Goal: Task Accomplishment & Management: Use online tool/utility

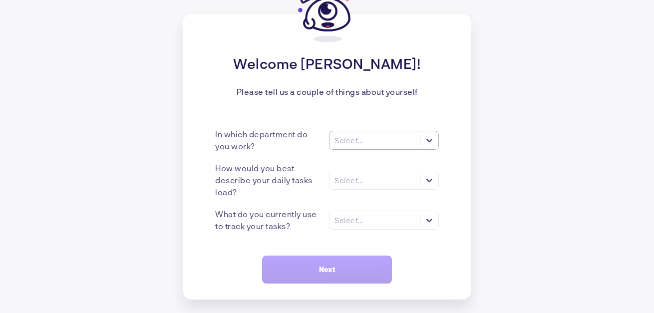
click at [436, 140] on div at bounding box center [429, 140] width 18 height 18
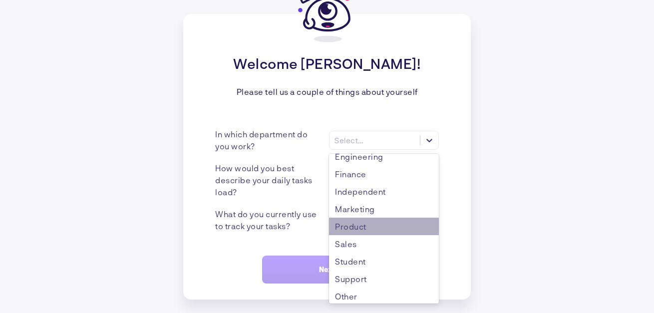
scroll to position [46, 0]
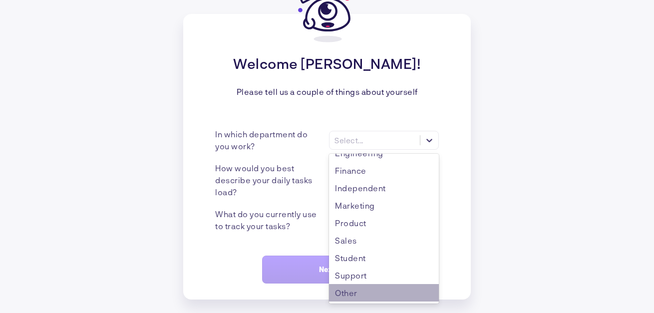
click at [382, 289] on div "Other" at bounding box center [384, 292] width 110 height 17
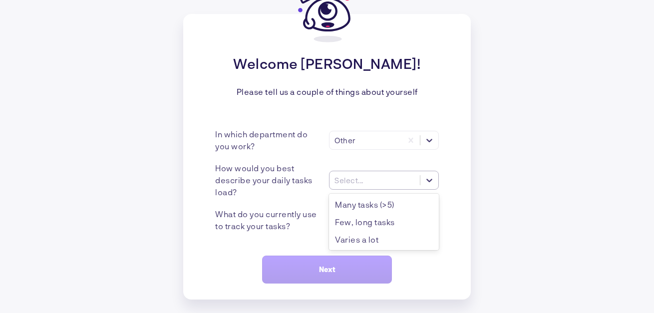
click at [408, 182] on div "Select..." at bounding box center [374, 180] width 90 height 10
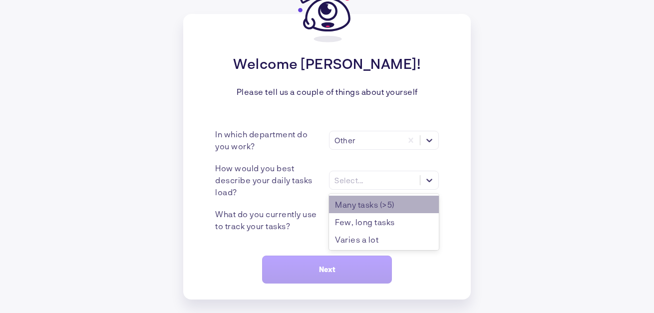
click at [394, 202] on div "Many tasks (>5)" at bounding box center [384, 204] width 110 height 17
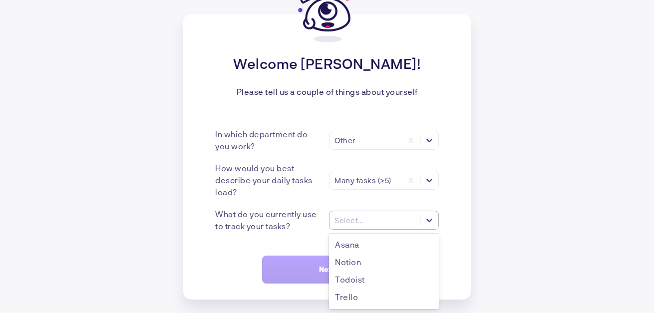
scroll to position [0, 0]
click at [431, 217] on icon at bounding box center [429, 220] width 10 height 10
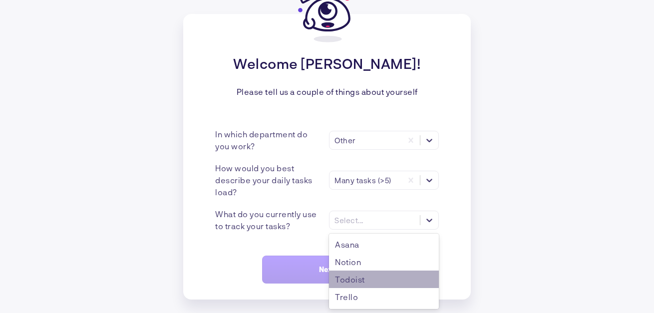
click at [387, 279] on div "Todoist" at bounding box center [384, 278] width 110 height 17
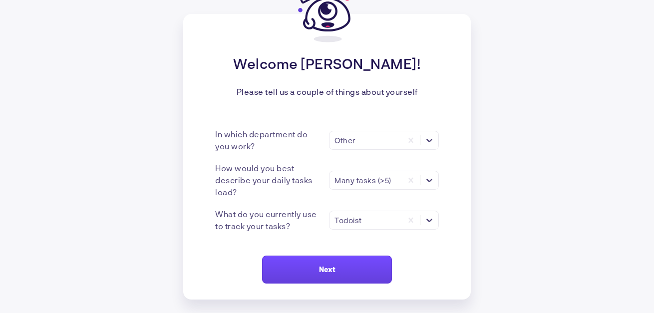
click at [358, 277] on button "Next" at bounding box center [327, 269] width 130 height 28
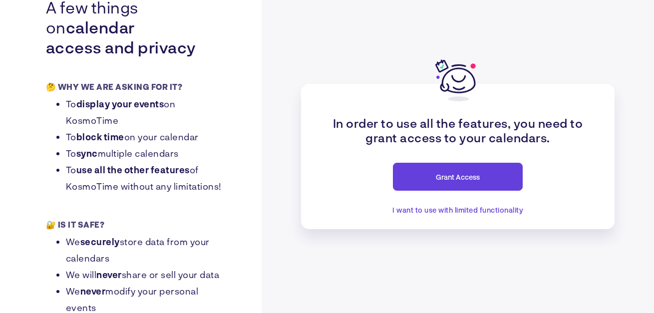
click at [444, 211] on span "I want to use with limited functionality" at bounding box center [457, 210] width 131 height 8
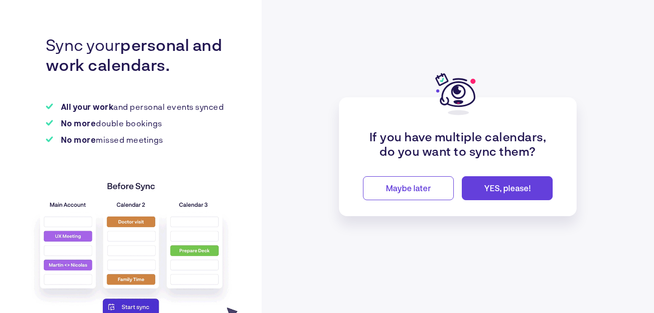
click at [412, 201] on div "If you have multiple calendars, do you want to sync them? Maybe later YES, plea…" at bounding box center [457, 156] width 237 height 119
click at [415, 189] on span "Maybe later" at bounding box center [408, 187] width 45 height 9
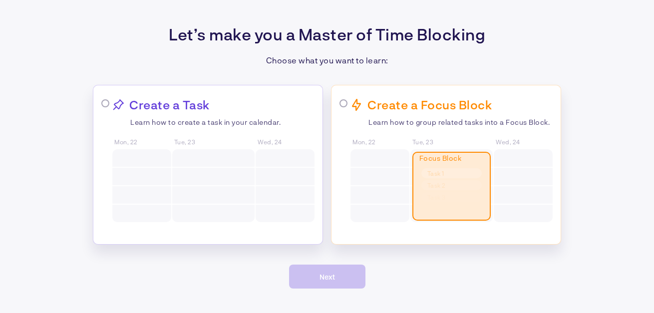
click at [391, 103] on p "Create a Focus Block" at bounding box center [429, 104] width 124 height 14
radio input "true"
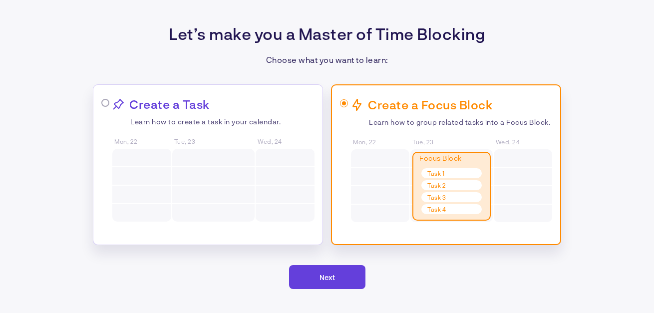
click at [320, 273] on span "Next" at bounding box center [326, 277] width 15 height 8
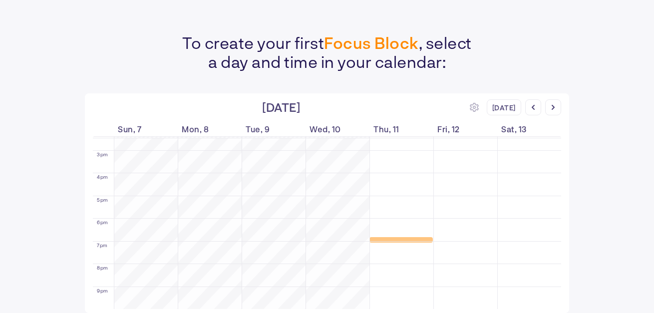
scroll to position [333, 0]
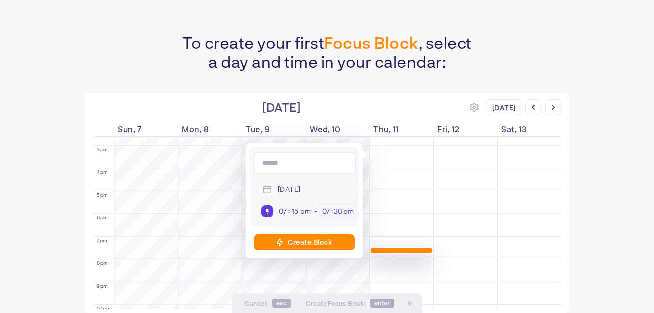
click at [346, 213] on input "pm" at bounding box center [348, 211] width 10 height 9
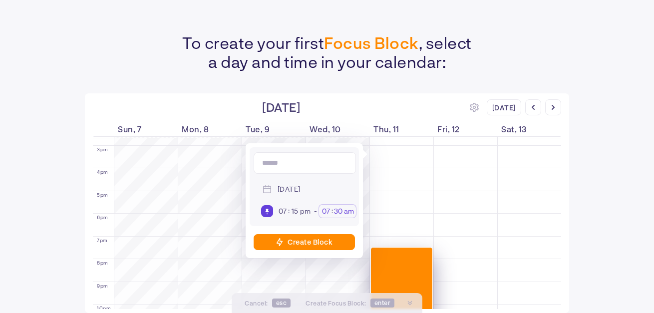
click at [345, 210] on input "am" at bounding box center [348, 211] width 10 height 9
type input "pm"
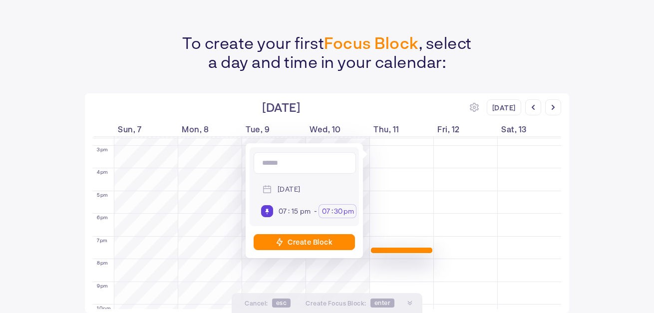
click at [341, 208] on input "30" at bounding box center [338, 211] width 10 height 9
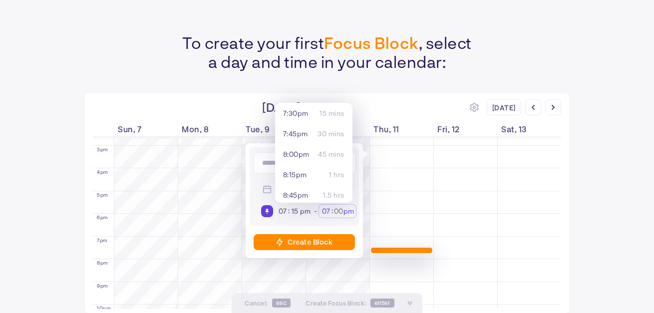
click at [329, 209] on input "07" at bounding box center [326, 211] width 10 height 9
type input "10"
type input "15"
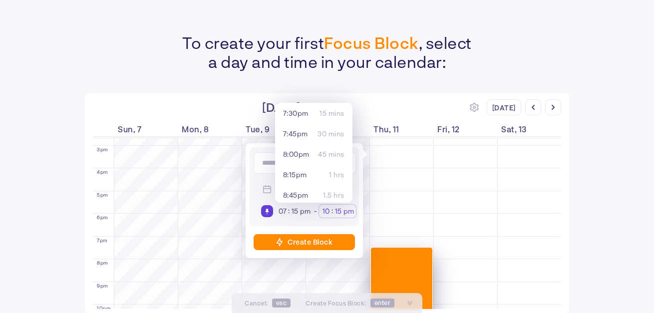
click at [325, 240] on div "Create Block" at bounding box center [309, 241] width 45 height 8
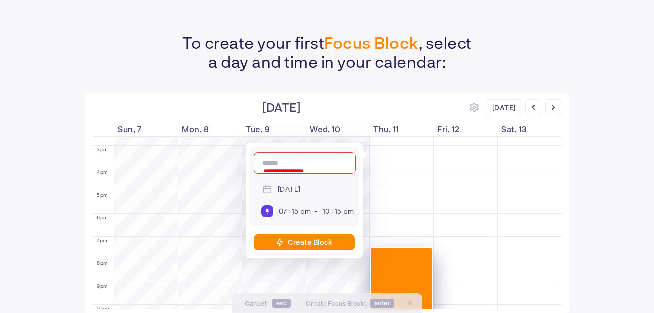
click at [323, 166] on input at bounding box center [304, 162] width 102 height 21
type input "*"
type input "********"
click at [325, 244] on div "Create Block" at bounding box center [309, 241] width 45 height 8
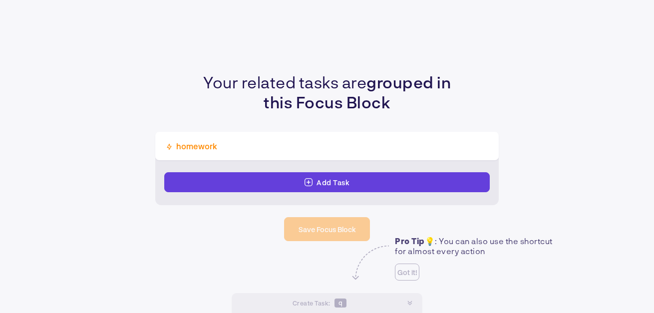
click at [347, 180] on div "Add Task" at bounding box center [332, 182] width 33 height 8
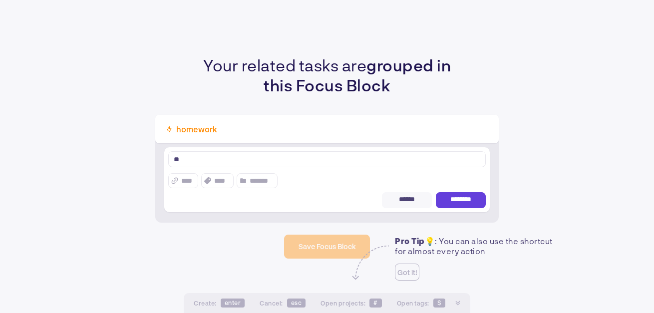
type textarea "*"
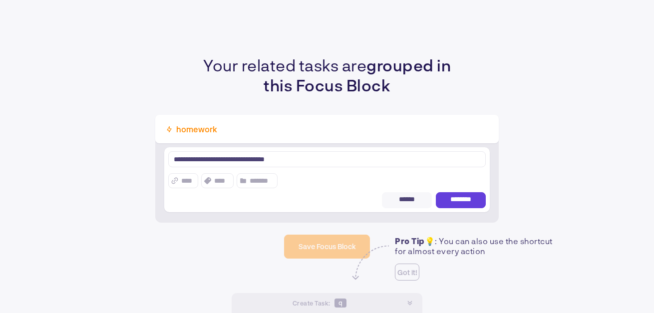
type textarea "**********"
click at [461, 200] on span "********" at bounding box center [460, 200] width 29 height 8
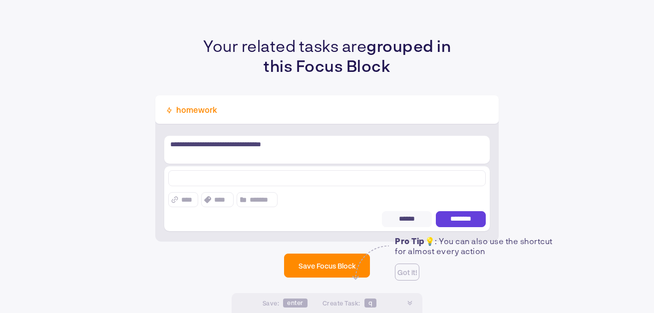
click at [310, 175] on textarea at bounding box center [326, 178] width 317 height 16
type textarea "**********"
click at [455, 217] on span "********" at bounding box center [460, 219] width 29 height 8
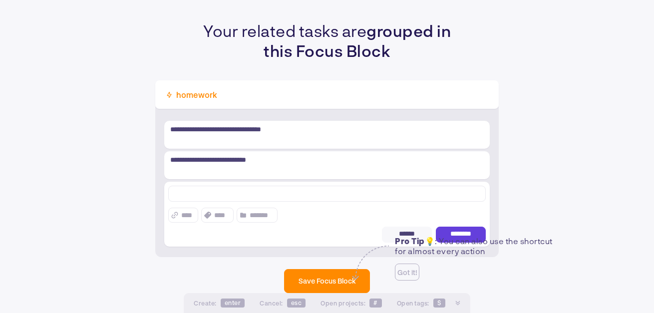
click at [289, 194] on textarea at bounding box center [326, 194] width 317 height 16
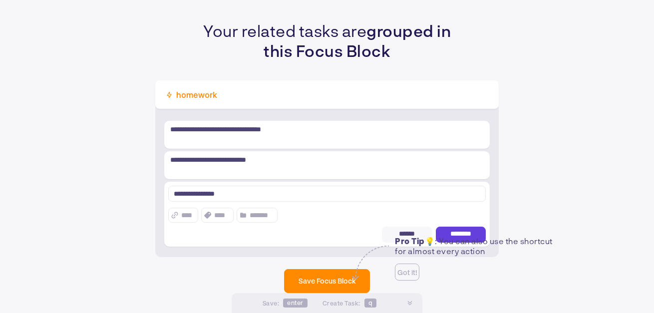
type textarea "**********"
click at [476, 235] on button "********" at bounding box center [461, 235] width 50 height 16
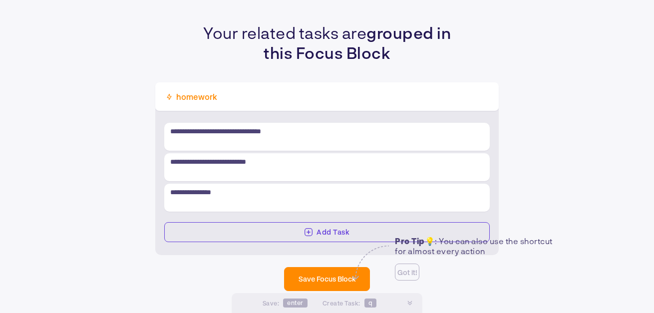
click at [348, 290] on button "Save Focus Block" at bounding box center [327, 279] width 86 height 24
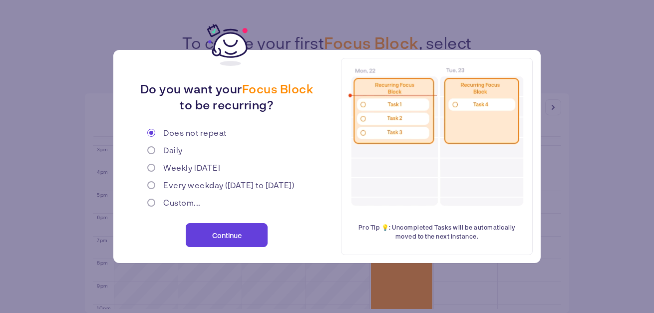
click at [222, 241] on button "Continue" at bounding box center [227, 235] width 82 height 24
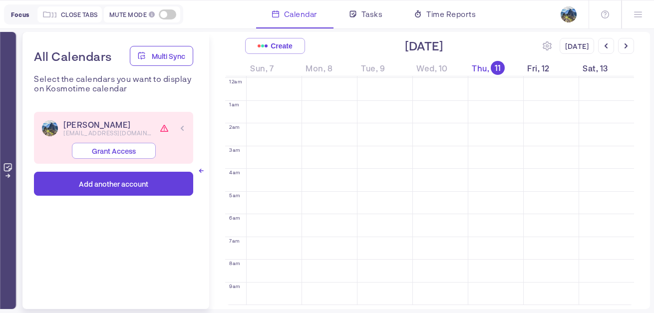
scroll to position [305, 0]
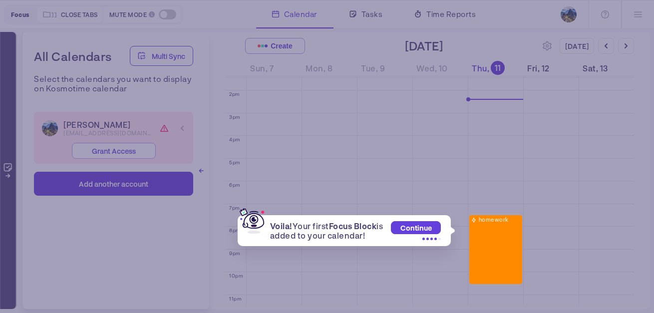
click at [424, 227] on span "Continue" at bounding box center [415, 228] width 31 height 8
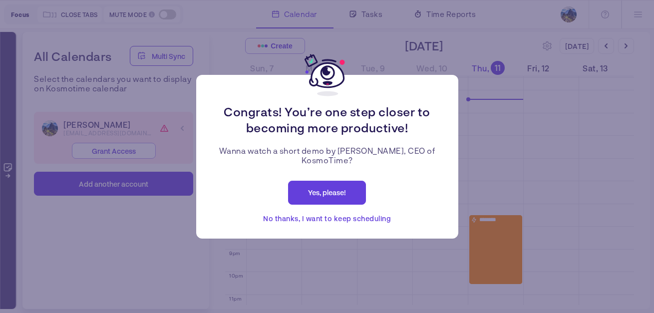
click at [340, 194] on span "Yes, please!" at bounding box center [327, 192] width 38 height 8
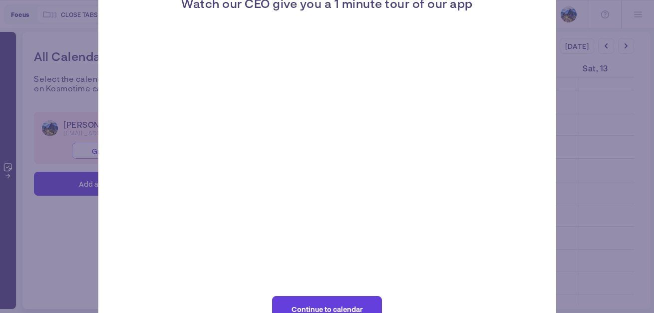
click at [335, 305] on span "Continue to calendar" at bounding box center [326, 309] width 71 height 8
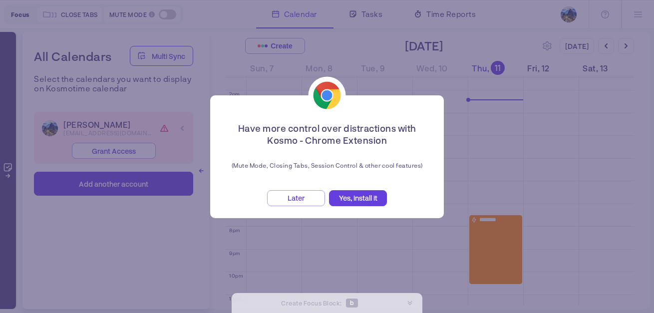
click at [356, 199] on span "Yes, install it" at bounding box center [358, 198] width 38 height 8
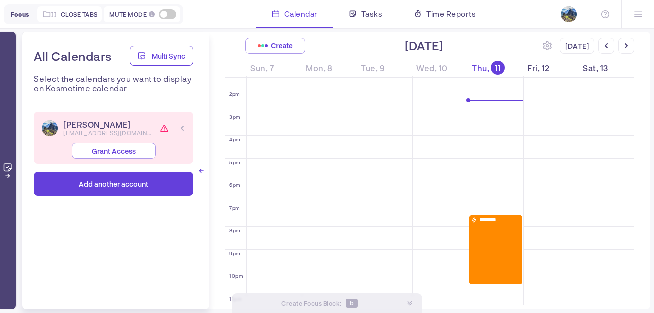
click at [494, 236] on div "********" at bounding box center [495, 249] width 53 height 69
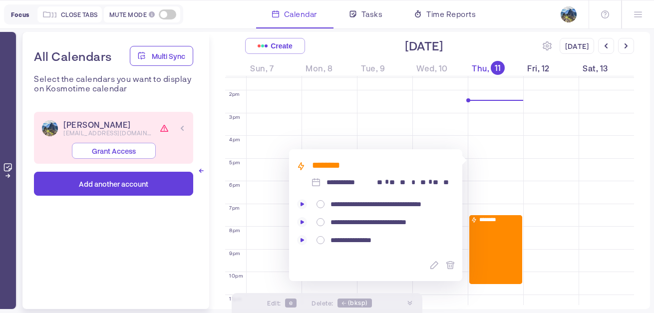
click at [494, 236] on div "********" at bounding box center [495, 249] width 53 height 69
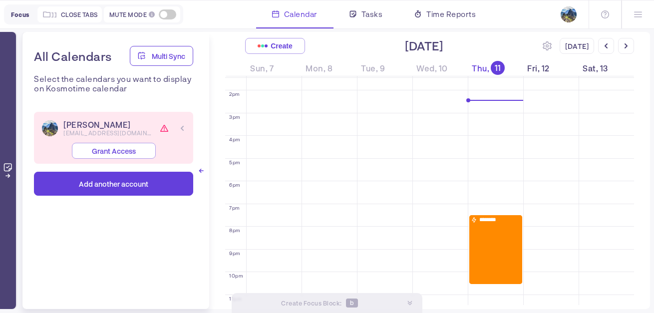
click at [494, 236] on div "********" at bounding box center [495, 249] width 53 height 69
click at [494, 176] on td at bounding box center [440, 172] width 388 height 5
click at [491, 233] on div "********" at bounding box center [495, 249] width 53 height 69
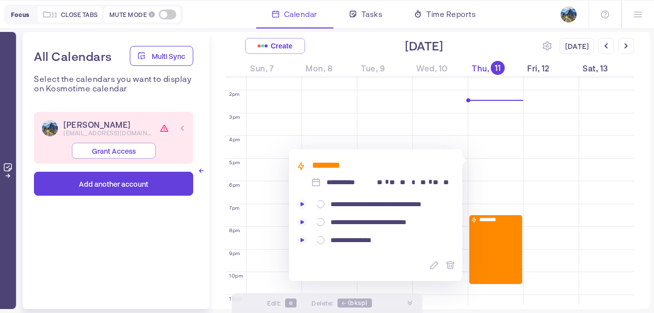
click at [491, 233] on div "********" at bounding box center [495, 249] width 53 height 69
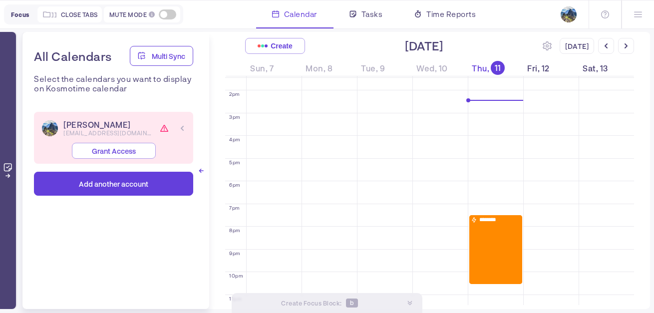
click at [491, 233] on div "********" at bounding box center [495, 249] width 53 height 69
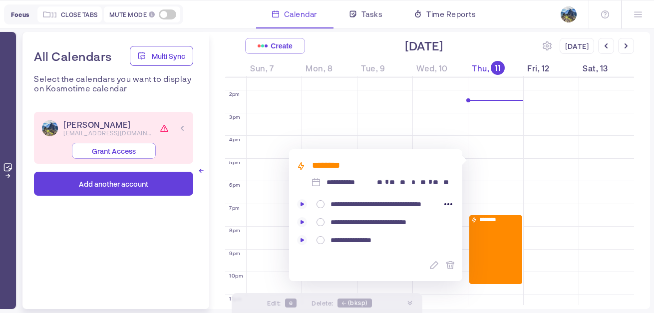
click at [449, 204] on icon at bounding box center [448, 204] width 8 height 2
click at [479, 235] on div "********" at bounding box center [495, 249] width 53 height 69
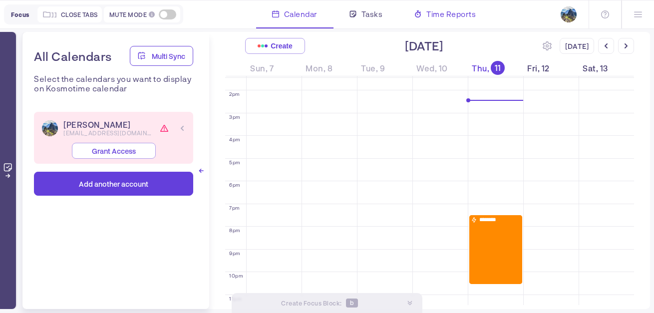
click at [442, 13] on span "Time Reports" at bounding box center [450, 14] width 49 height 12
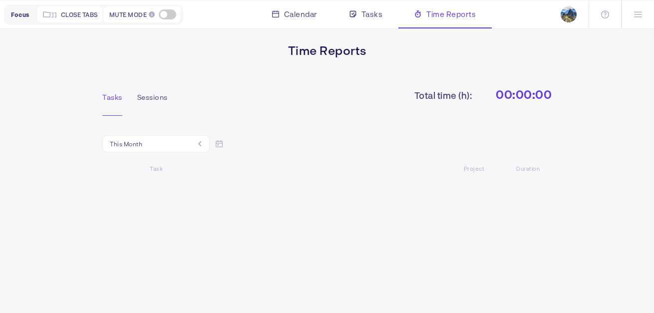
click at [112, 95] on div "Tasks" at bounding box center [112, 97] width 20 height 8
click at [156, 95] on div "Sessions" at bounding box center [152, 97] width 30 height 8
click at [102, 91] on div "Tasks Sessions" at bounding box center [142, 94] width 80 height 14
click at [199, 144] on div "This month" at bounding box center [155, 143] width 107 height 17
click at [167, 188] on li "This week" at bounding box center [156, 190] width 106 height 24
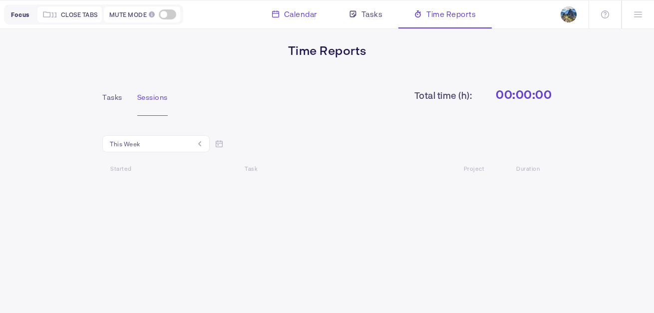
click at [294, 16] on span "Calendar" at bounding box center [300, 14] width 33 height 12
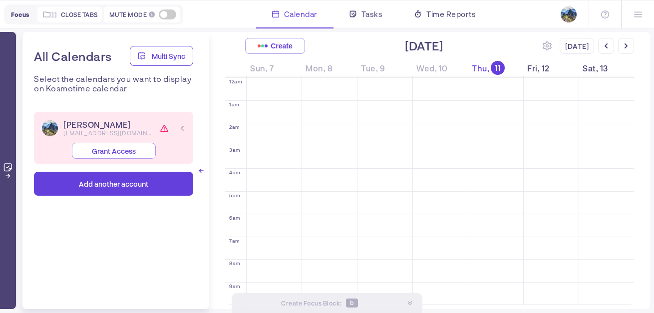
scroll to position [305, 0]
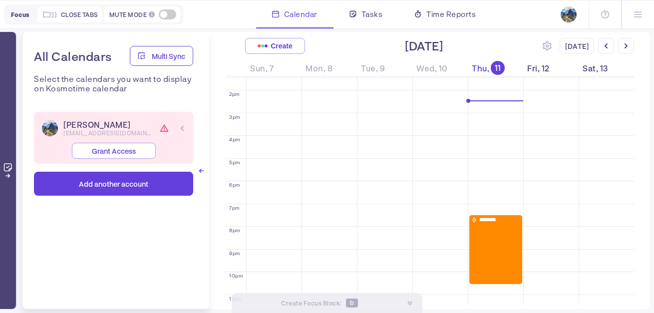
click at [497, 230] on div "********" at bounding box center [495, 249] width 53 height 69
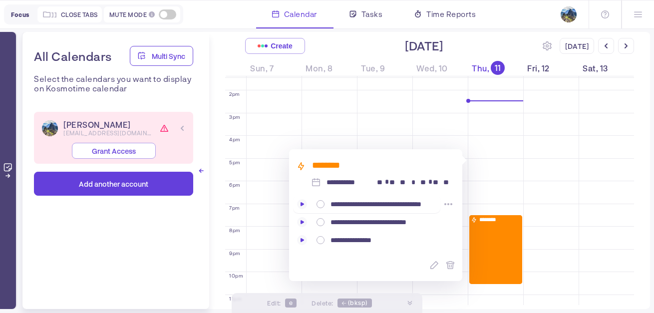
click at [418, 203] on span "**********" at bounding box center [382, 204] width 105 height 7
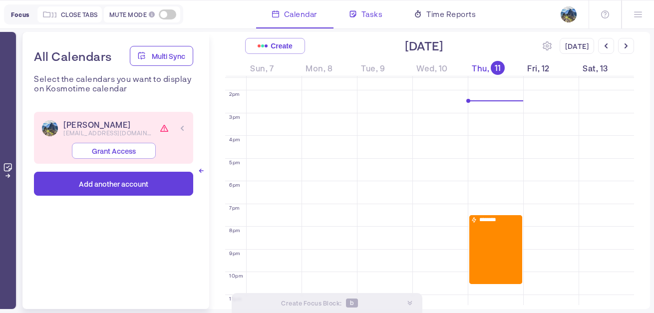
click at [376, 18] on span "Tasks" at bounding box center [371, 14] width 21 height 12
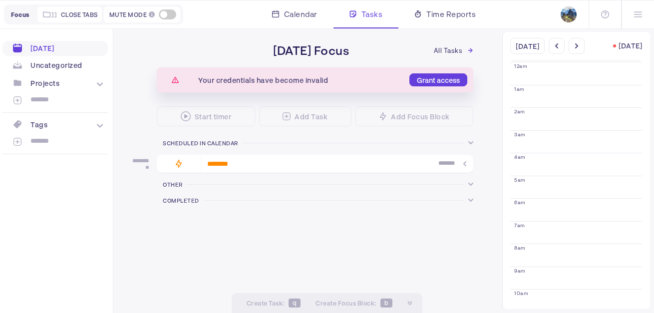
scroll to position [305, 0]
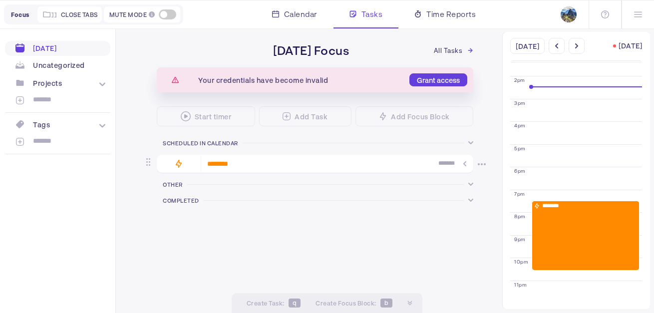
click at [269, 161] on div "******** *******" at bounding box center [337, 164] width 260 height 10
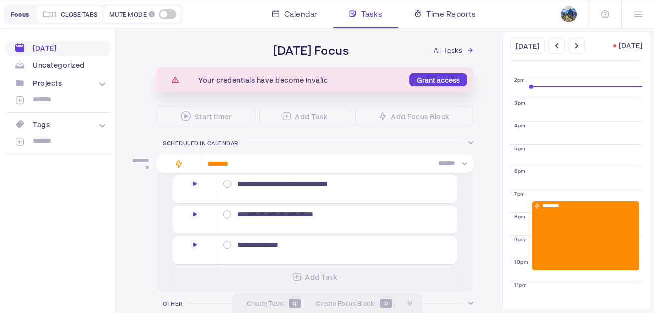
click at [431, 82] on span "Grant access" at bounding box center [438, 80] width 43 height 8
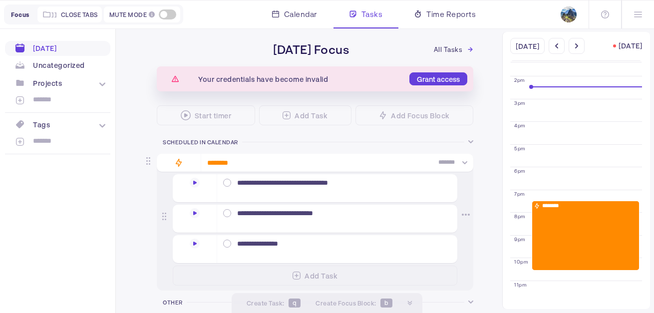
scroll to position [0, 0]
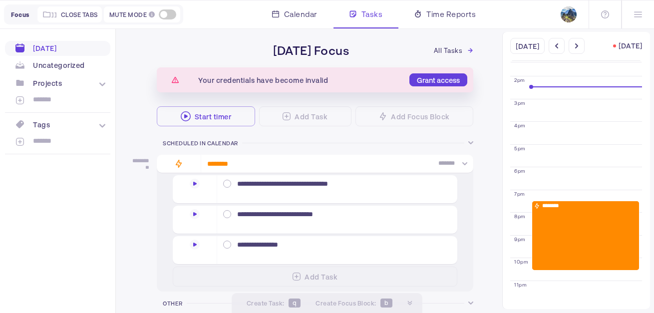
click at [238, 115] on div "Start timer" at bounding box center [206, 116] width 98 height 20
checkbox input "false"
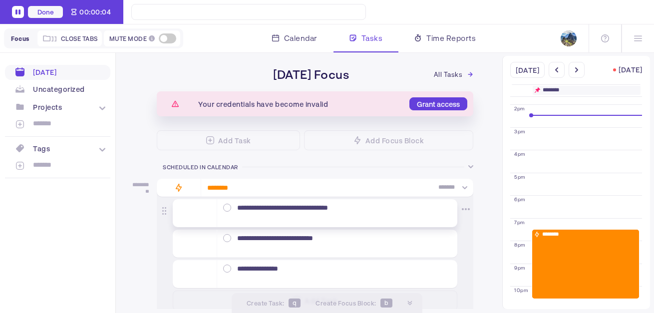
click at [270, 209] on div "**********" at bounding box center [301, 207] width 128 height 9
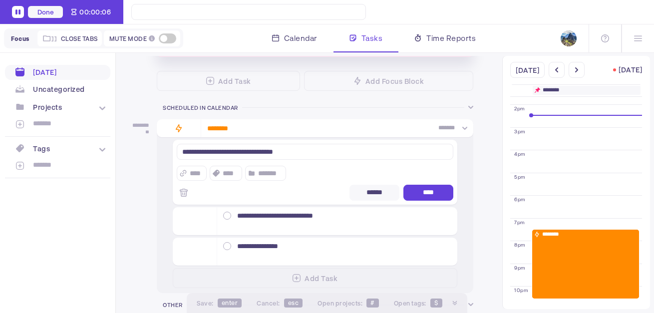
scroll to position [61, 0]
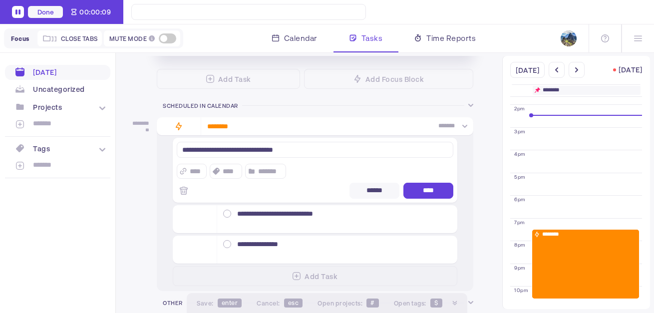
click at [307, 152] on textarea "**********" at bounding box center [315, 150] width 276 height 16
click at [421, 188] on span "****" at bounding box center [428, 191] width 16 height 8
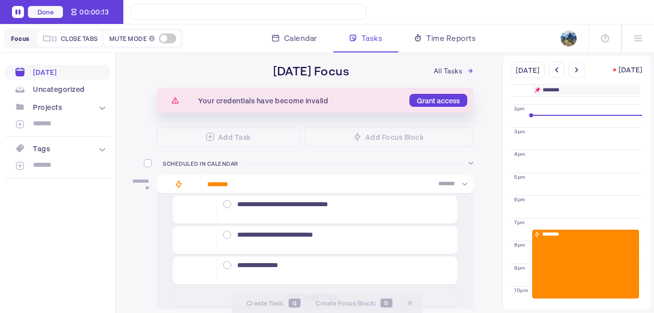
scroll to position [0, 0]
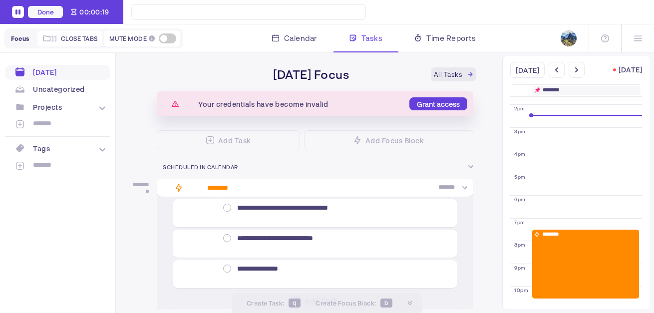
click at [464, 74] on link "All Tasks" at bounding box center [454, 74] width 46 height 14
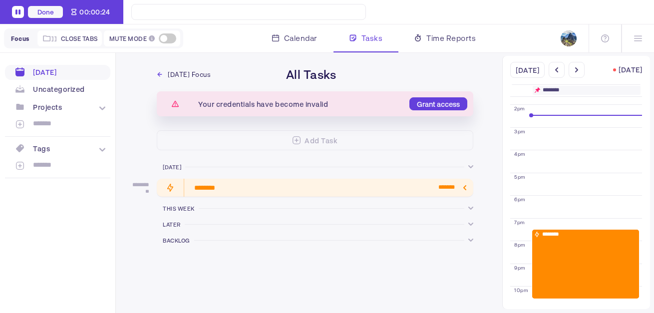
click at [557, 247] on div "********" at bounding box center [585, 263] width 107 height 69
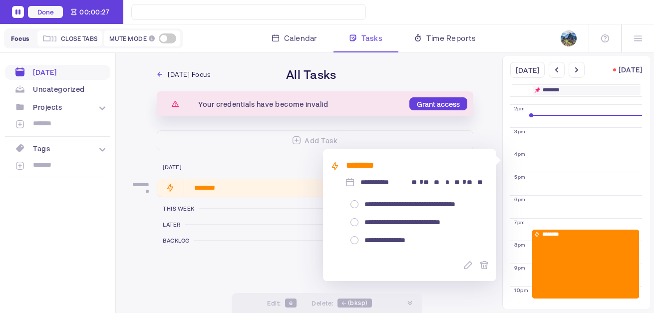
click at [579, 255] on div "********" at bounding box center [585, 263] width 107 height 69
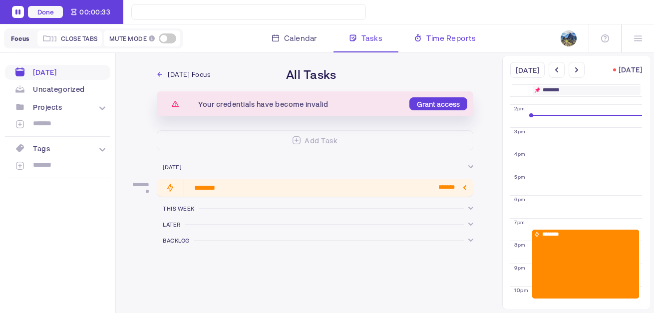
click at [437, 39] on span "Time Reports" at bounding box center [450, 38] width 49 height 12
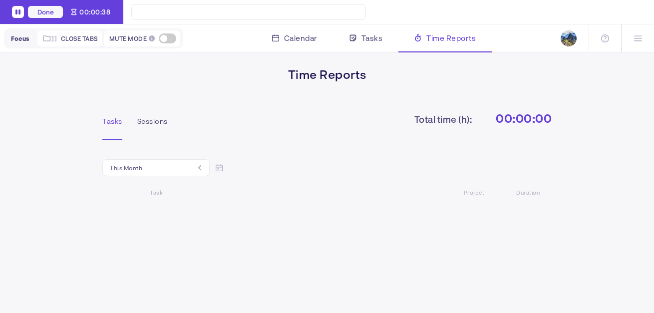
click at [201, 169] on div "This month" at bounding box center [155, 167] width 107 height 17
click at [159, 214] on li "This week" at bounding box center [156, 214] width 106 height 24
click at [363, 45] on div "Tasks" at bounding box center [365, 38] width 65 height 28
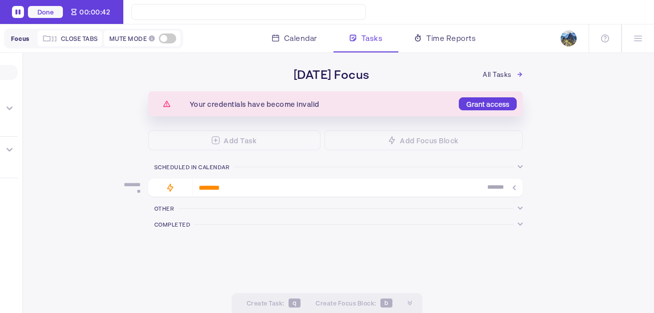
scroll to position [328, 0]
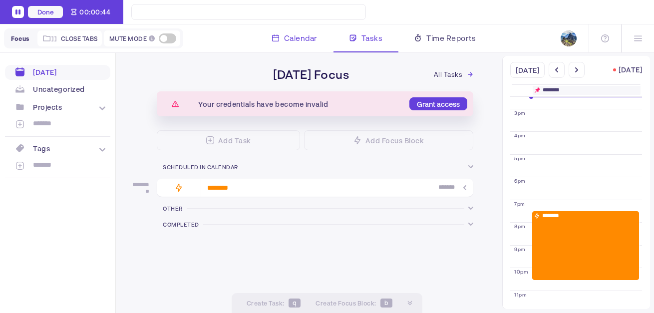
click at [322, 37] on div "Calendar" at bounding box center [294, 38] width 77 height 28
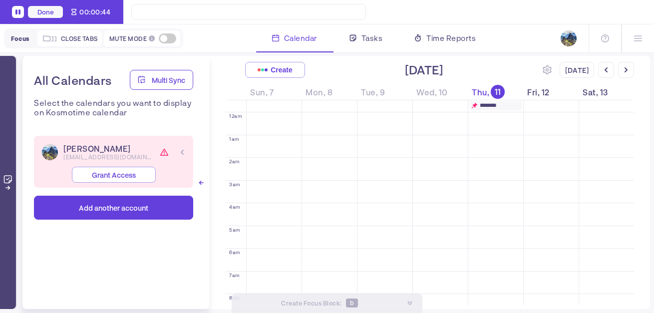
scroll to position [328, 0]
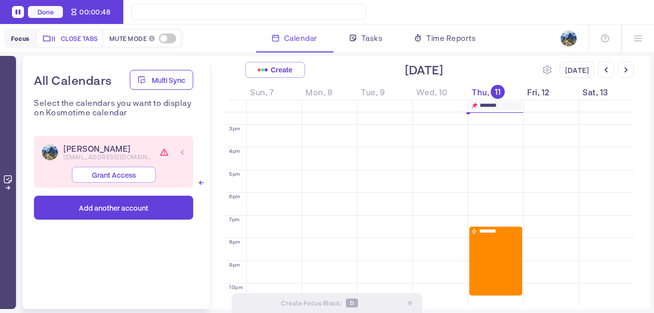
click at [85, 32] on div "Close tabs" at bounding box center [69, 38] width 64 height 16
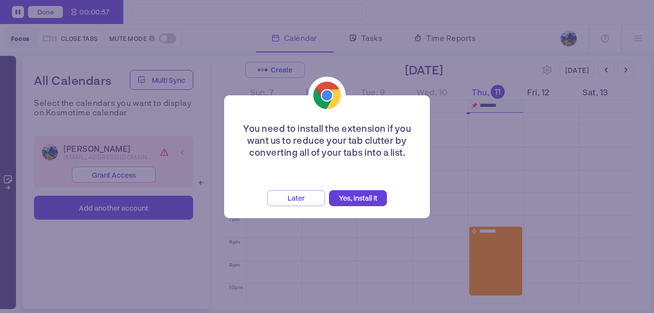
click at [314, 197] on button "Later" at bounding box center [296, 198] width 58 height 16
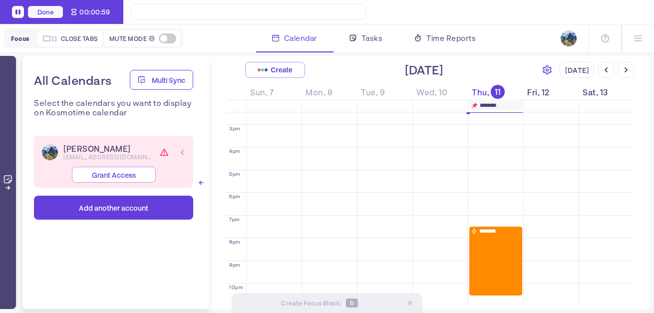
click at [550, 70] on icon at bounding box center [546, 69] width 9 height 9
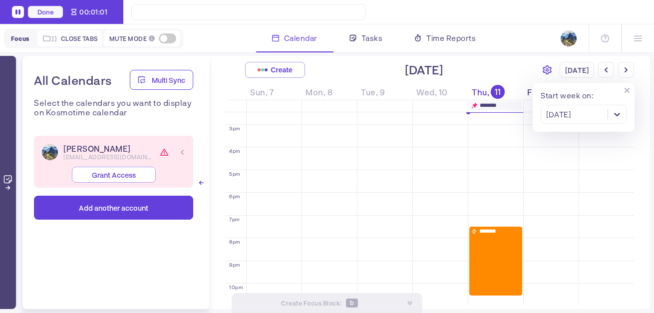
click at [550, 70] on icon at bounding box center [546, 69] width 9 height 9
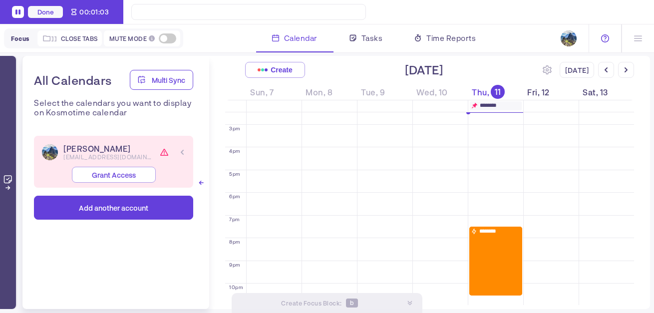
click at [605, 39] on icon at bounding box center [604, 38] width 3 height 5
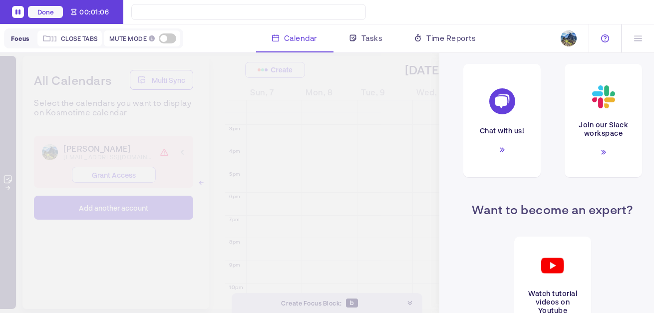
click at [605, 39] on icon at bounding box center [604, 38] width 3 height 5
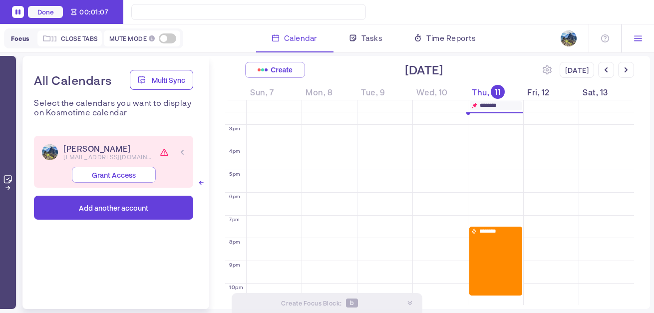
click at [642, 40] on div at bounding box center [637, 38] width 32 height 28
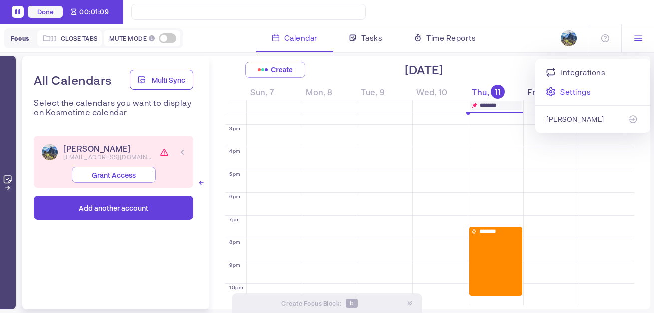
click at [596, 92] on div "Settings" at bounding box center [592, 92] width 93 height 12
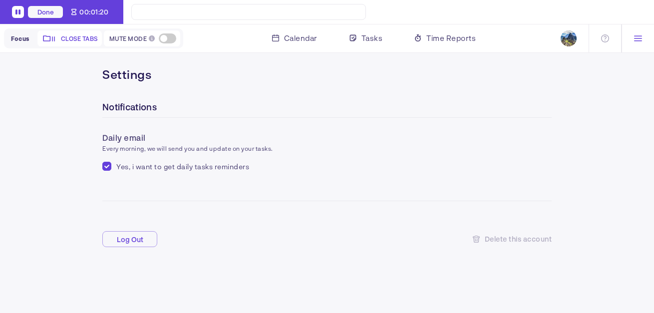
click at [72, 35] on span "Close tabs" at bounding box center [79, 38] width 37 height 8
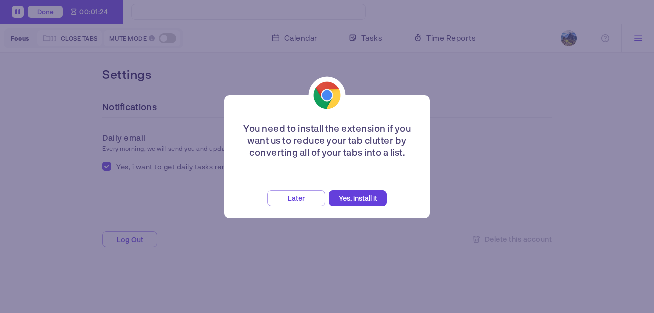
click at [291, 191] on button "Later" at bounding box center [296, 198] width 58 height 16
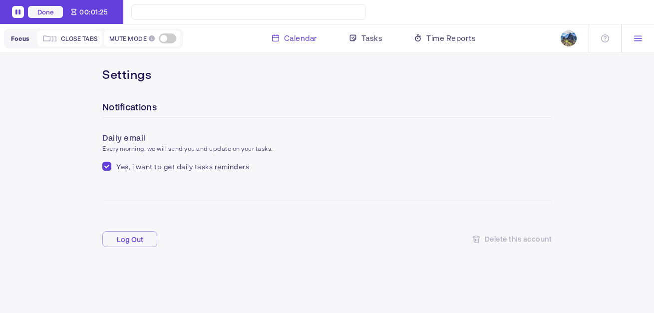
click at [319, 30] on div "Calendar" at bounding box center [294, 38] width 77 height 28
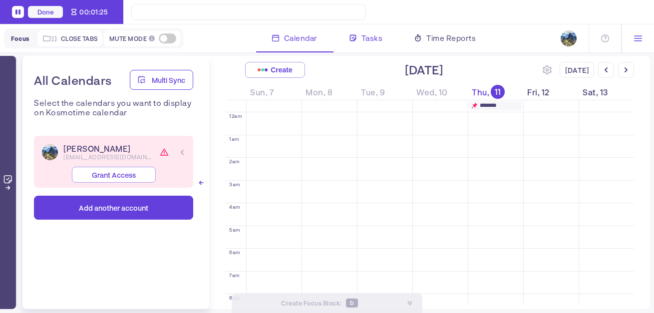
scroll to position [328, 0]
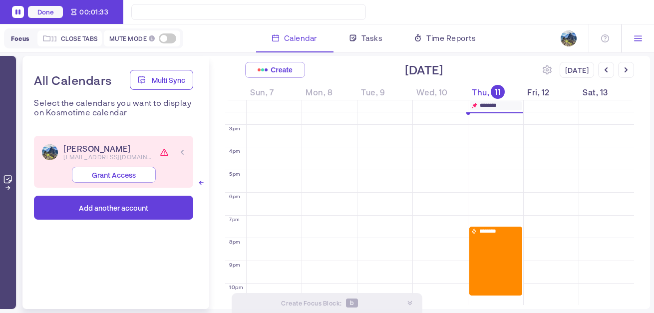
click at [480, 246] on div "********" at bounding box center [495, 261] width 53 height 69
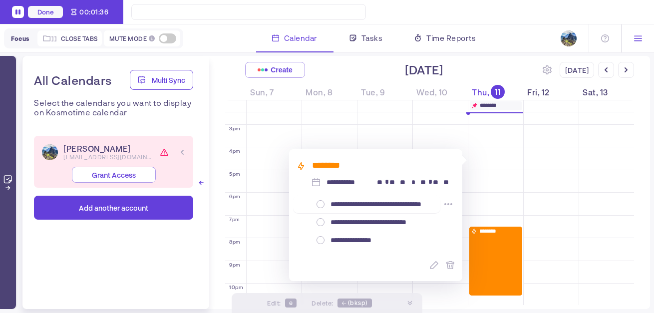
click at [398, 206] on span "**********" at bounding box center [382, 204] width 105 height 7
click at [398, 204] on span "**********" at bounding box center [382, 204] width 105 height 7
click at [448, 202] on icon at bounding box center [448, 204] width 8 height 8
click at [405, 206] on span "**********" at bounding box center [382, 204] width 105 height 7
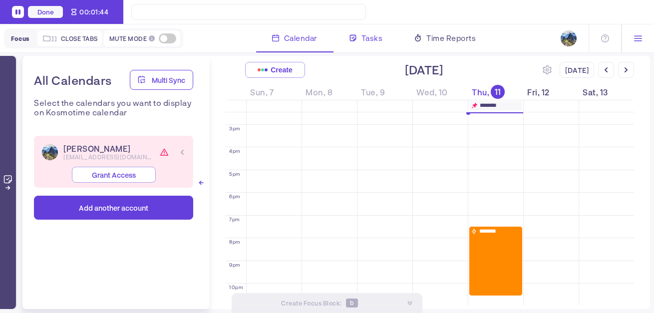
click at [366, 43] on span "Tasks" at bounding box center [371, 38] width 21 height 12
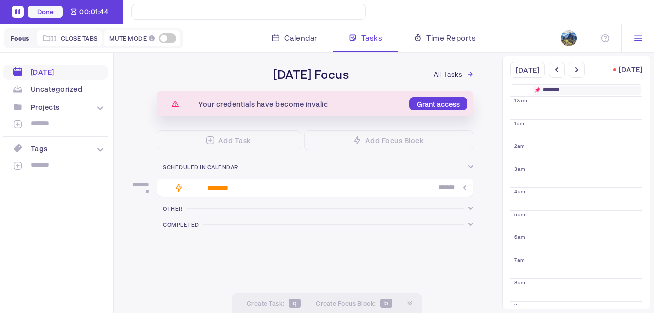
scroll to position [328, 0]
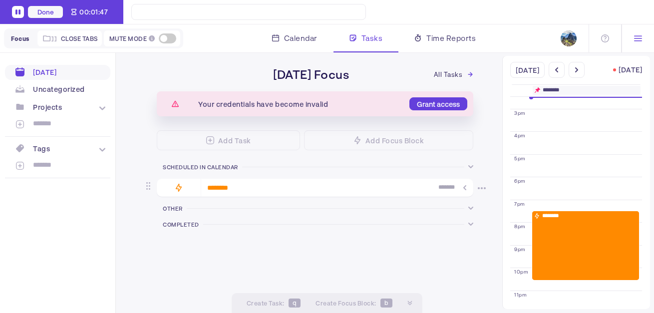
click at [369, 179] on div "******** *******" at bounding box center [337, 188] width 272 height 18
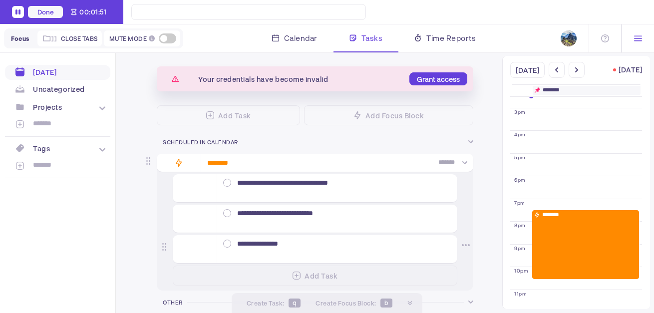
scroll to position [0, 0]
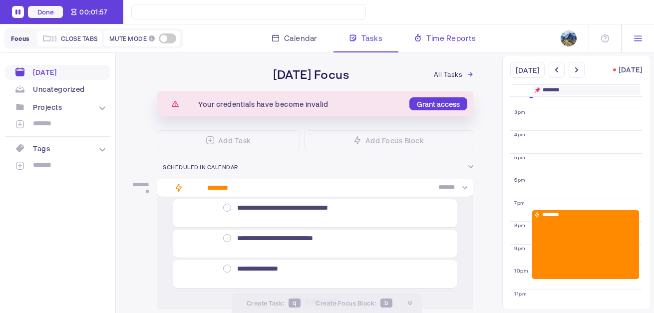
click at [442, 36] on span "Time Reports" at bounding box center [450, 38] width 49 height 12
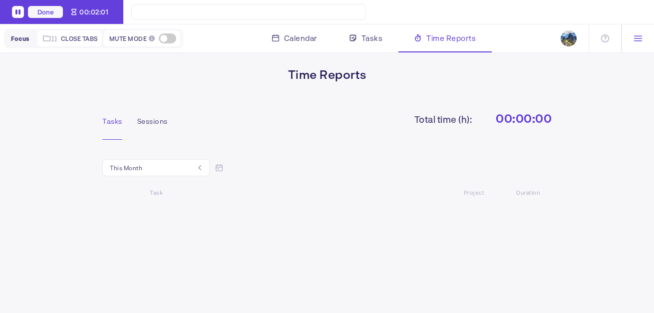
click at [165, 121] on div "Sessions" at bounding box center [152, 121] width 30 height 8
click at [123, 120] on div "Tasks Sessions" at bounding box center [142, 118] width 80 height 14
click at [113, 119] on div "Tasks" at bounding box center [112, 121] width 20 height 8
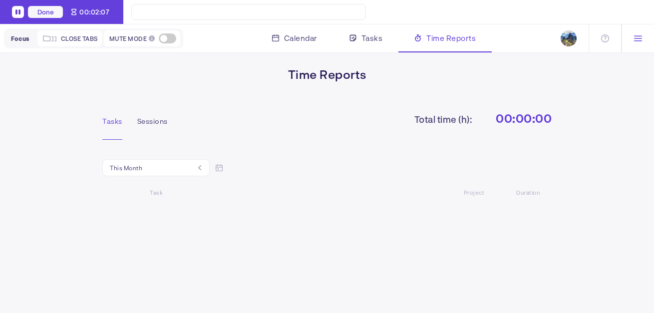
click at [201, 166] on div "This month" at bounding box center [155, 167] width 107 height 17
click at [164, 214] on li "This week" at bounding box center [156, 214] width 106 height 24
click at [115, 121] on div "Tasks" at bounding box center [112, 121] width 20 height 8
click at [535, 119] on span "00:00:00" at bounding box center [523, 118] width 56 height 14
click at [482, 195] on div "Project" at bounding box center [416, 192] width 135 height 6
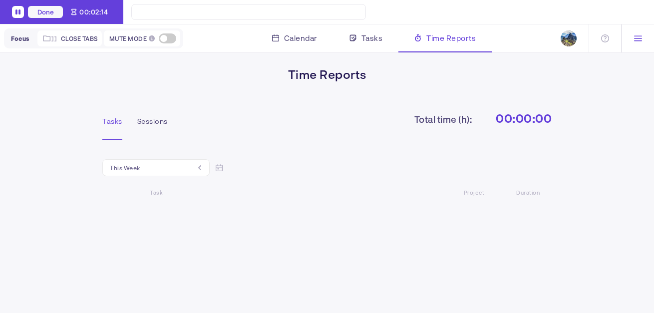
click at [482, 193] on div "Project" at bounding box center [416, 192] width 135 height 6
click at [472, 195] on div "Project" at bounding box center [416, 192] width 135 height 6
click at [511, 195] on div "Duration" at bounding box center [517, 192] width 67 height 6
click at [479, 195] on div "Project" at bounding box center [416, 192] width 135 height 6
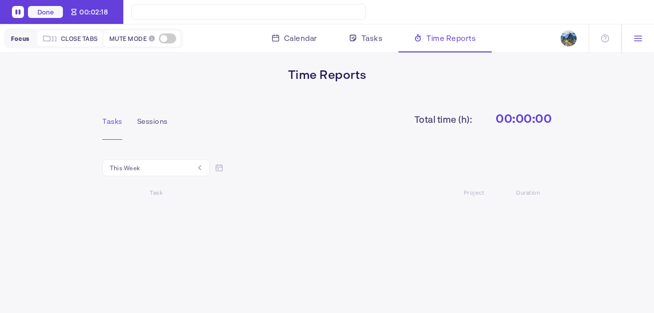
click at [219, 97] on div "Tasks Sessions Total time (h): 00:00:00" at bounding box center [326, 115] width 449 height 49
click at [92, 39] on span "Close tabs" at bounding box center [79, 38] width 37 height 8
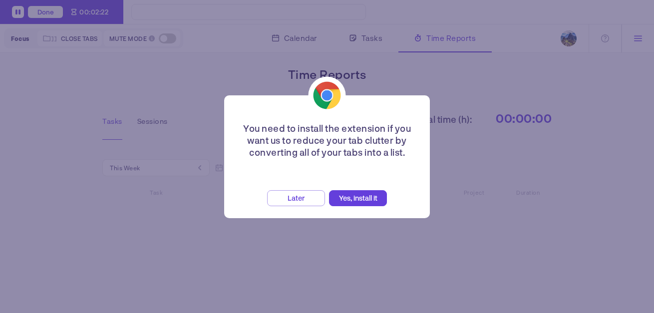
click at [303, 188] on div "You need to install the extension if you want us to reduce your tab clutter by …" at bounding box center [327, 156] width 206 height 123
click at [302, 199] on span "Later" at bounding box center [295, 198] width 17 height 8
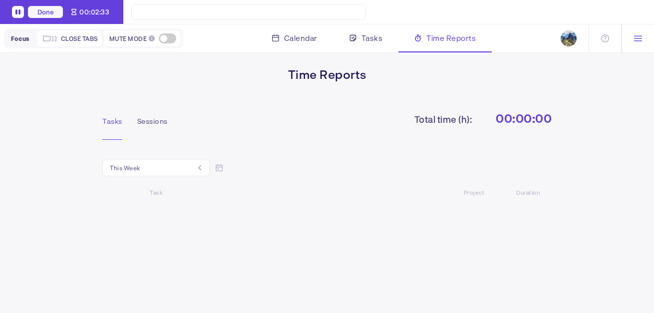
click at [39, 11] on button "Done" at bounding box center [45, 12] width 35 height 12
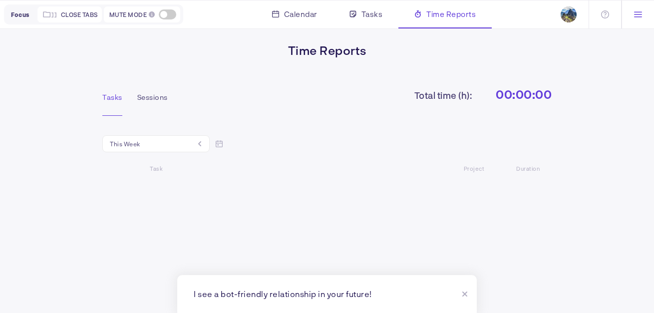
click at [18, 11] on span "Focus" at bounding box center [20, 14] width 18 height 7
click at [443, 97] on div "Total time (h):" at bounding box center [443, 95] width 58 height 12
click at [60, 15] on div at bounding box center [58, 14] width 5 height 5
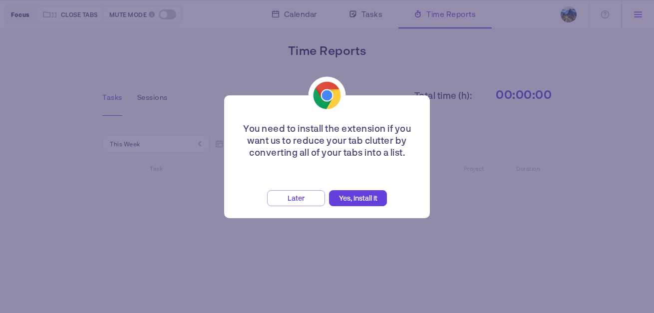
click at [277, 197] on button "Later" at bounding box center [296, 198] width 58 height 16
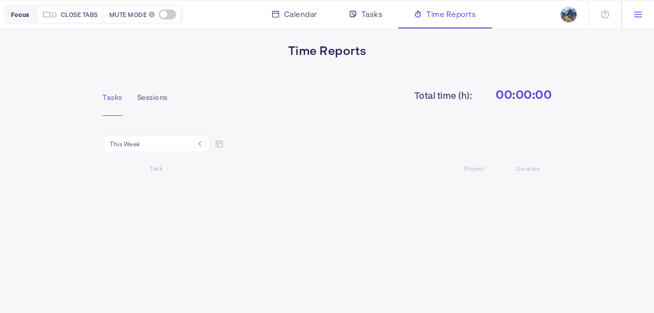
click at [20, 15] on span "Focus" at bounding box center [20, 14] width 18 height 7
click at [117, 92] on div "Tasks Sessions" at bounding box center [142, 94] width 80 height 14
click at [155, 168] on div "Task" at bounding box center [216, 168] width 132 height 6
click at [476, 171] on div "Project" at bounding box center [416, 168] width 135 height 6
click at [221, 145] on icon at bounding box center [219, 143] width 7 height 7
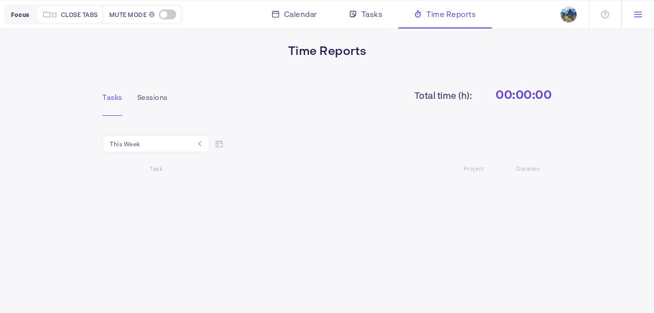
click at [181, 144] on div "This week" at bounding box center [155, 143] width 107 height 17
click at [159, 166] on li "This month" at bounding box center [156, 166] width 106 height 24
click at [546, 91] on span "00:02:34" at bounding box center [525, 94] width 52 height 14
click at [535, 95] on span "00:02:34" at bounding box center [525, 94] width 52 height 14
click at [221, 143] on icon at bounding box center [219, 143] width 7 height 7
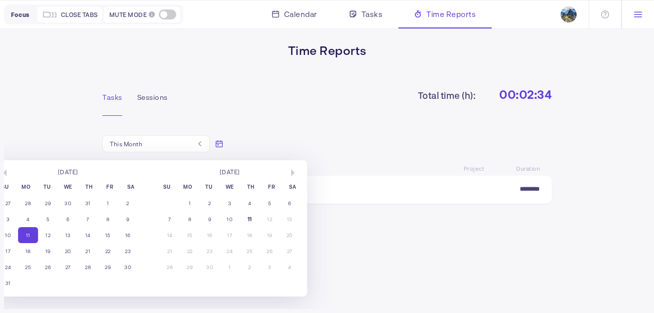
click at [188, 140] on div "This month" at bounding box center [155, 143] width 107 height 17
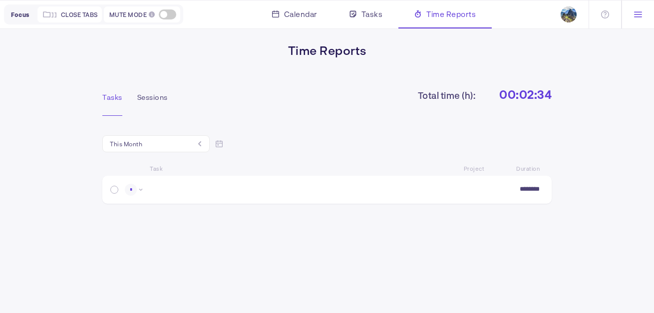
click at [340, 54] on span "Time Reports" at bounding box center [327, 50] width 225 height 14
click at [119, 93] on div "Tasks" at bounding box center [112, 97] width 20 height 8
click at [150, 97] on div "Sessions" at bounding box center [152, 97] width 30 height 8
click at [180, 185] on div "**********" at bounding box center [147, 188] width 90 height 8
click at [377, 15] on span "Tasks" at bounding box center [371, 14] width 21 height 12
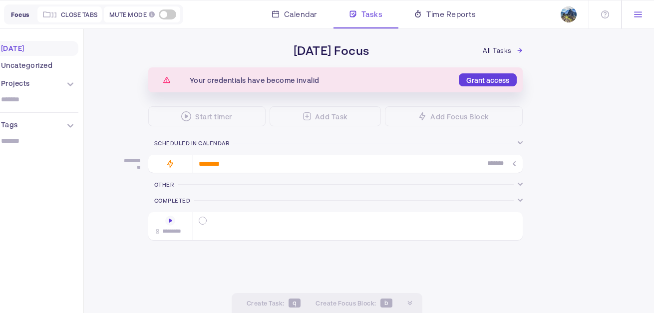
scroll to position [310, 0]
